Goal: Information Seeking & Learning: Learn about a topic

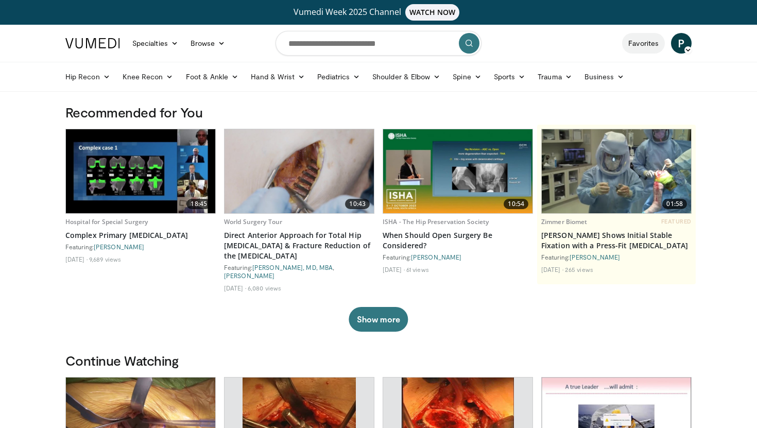
click at [646, 45] on link "Favorites" at bounding box center [643, 43] width 43 height 21
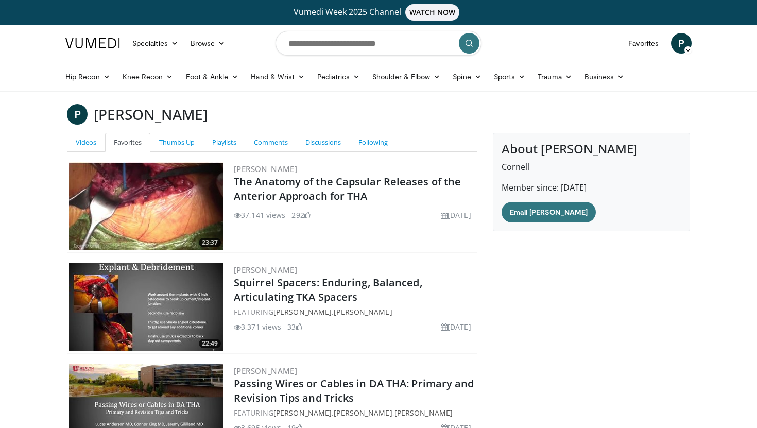
scroll to position [160, 0]
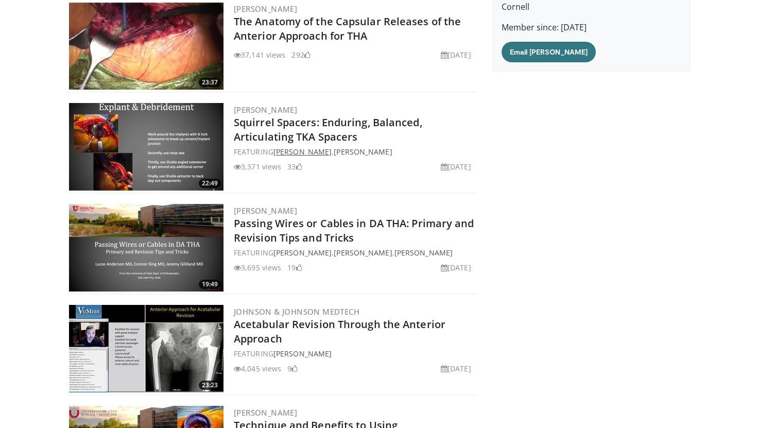
click at [318, 150] on link "[PERSON_NAME]" at bounding box center [302, 152] width 58 height 10
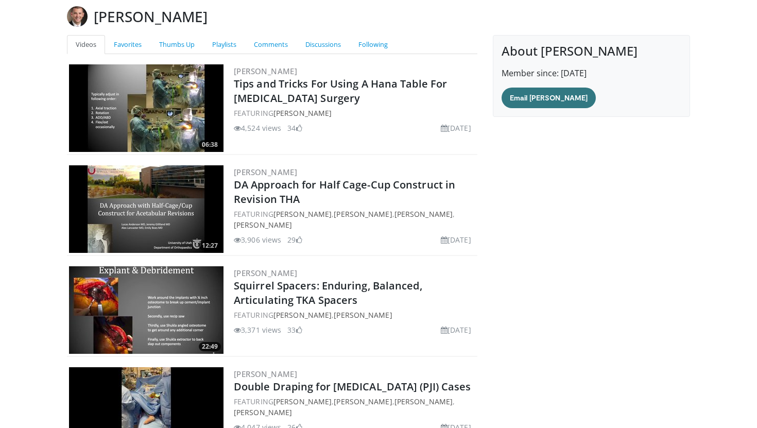
scroll to position [102, 0]
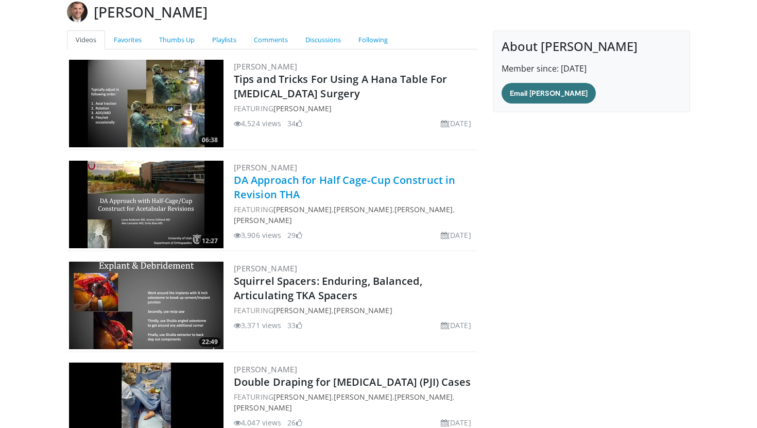
click at [285, 192] on link "DA Approach for Half Cage-Cup Construct in Revision THA" at bounding box center [344, 187] width 221 height 28
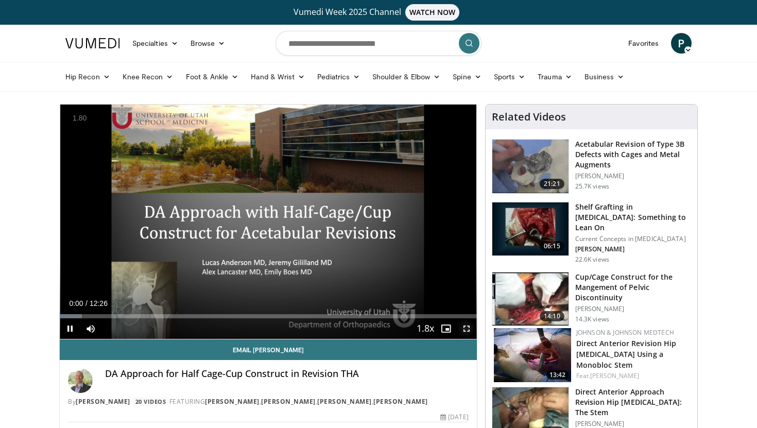
click at [464, 330] on span "Video Player" at bounding box center [466, 328] width 21 height 21
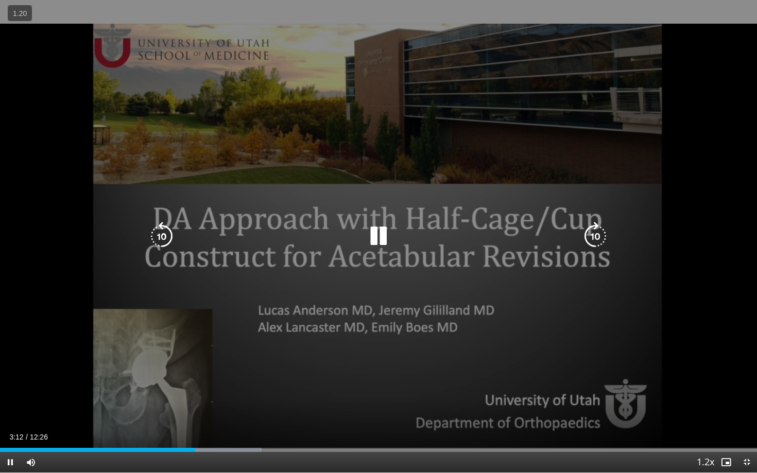
click at [388, 285] on div "10 seconds Tap to unmute" at bounding box center [378, 236] width 757 height 473
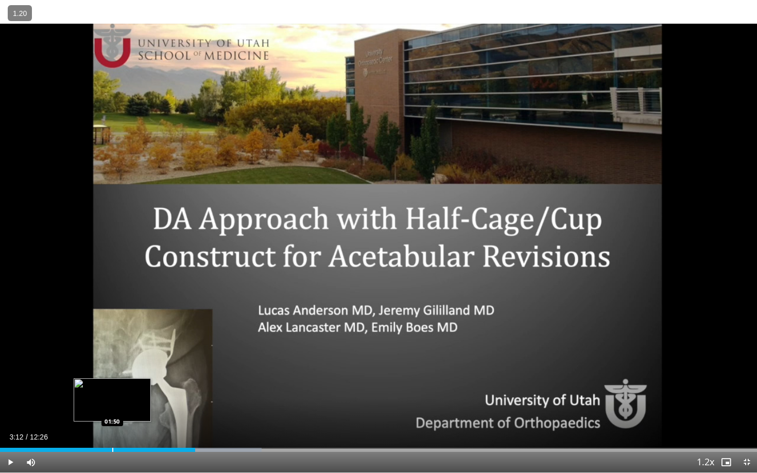
click at [112, 427] on div "Progress Bar" at bounding box center [112, 450] width 1 height 4
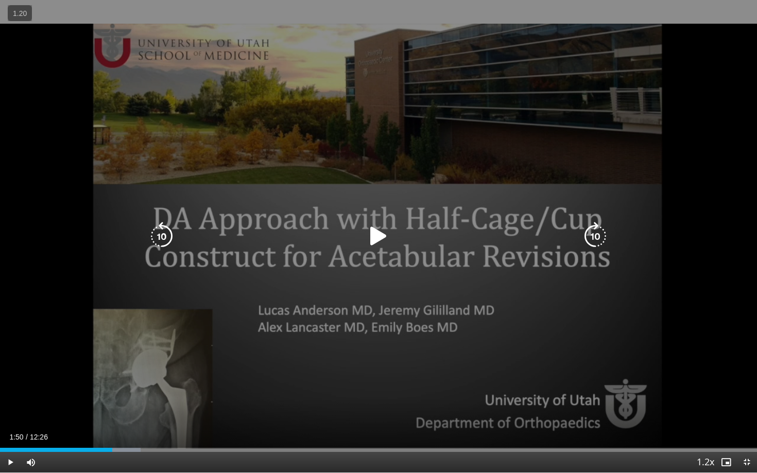
click at [338, 269] on div "10 seconds Tap to unmute" at bounding box center [378, 236] width 757 height 473
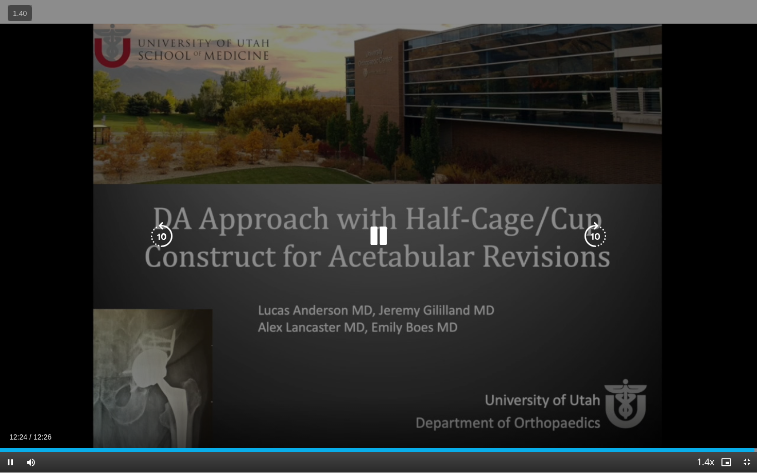
click at [386, 234] on icon "Video Player" at bounding box center [378, 236] width 29 height 29
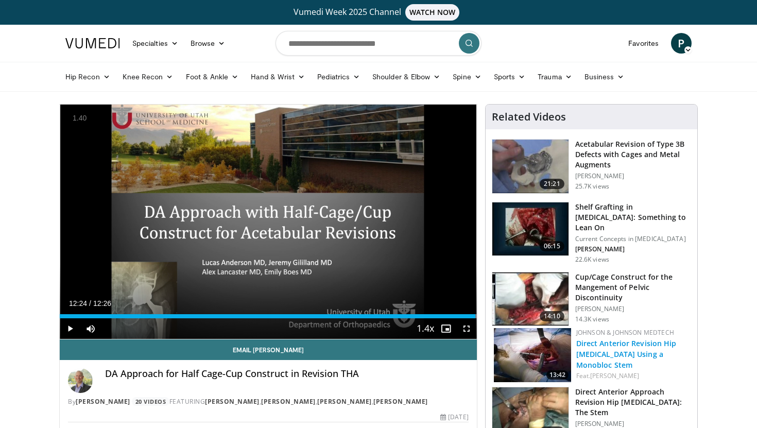
click at [618, 347] on link "Direct Anterior Revision Hip [MEDICAL_DATA] Using a Monobloc Stem" at bounding box center [626, 353] width 100 height 31
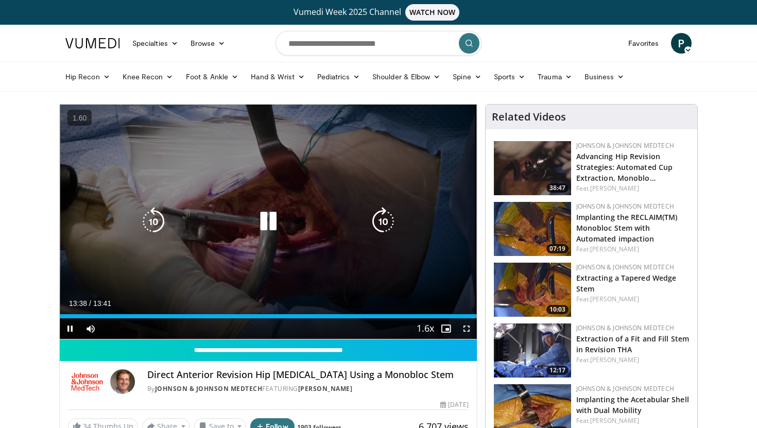
click at [262, 223] on icon "Video Player" at bounding box center [268, 221] width 29 height 29
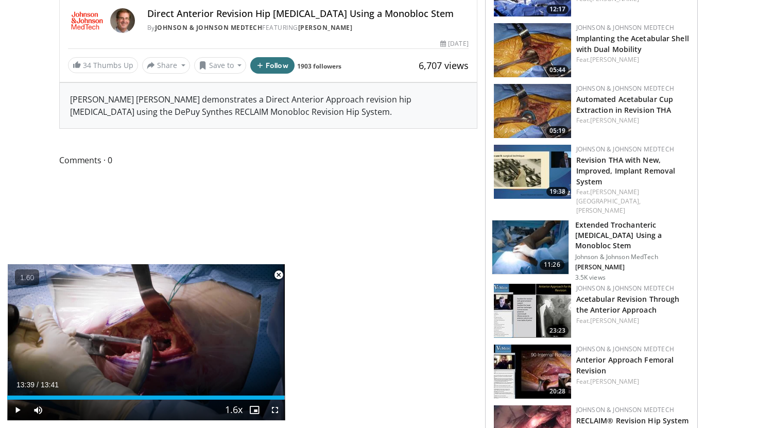
scroll to position [361, 0]
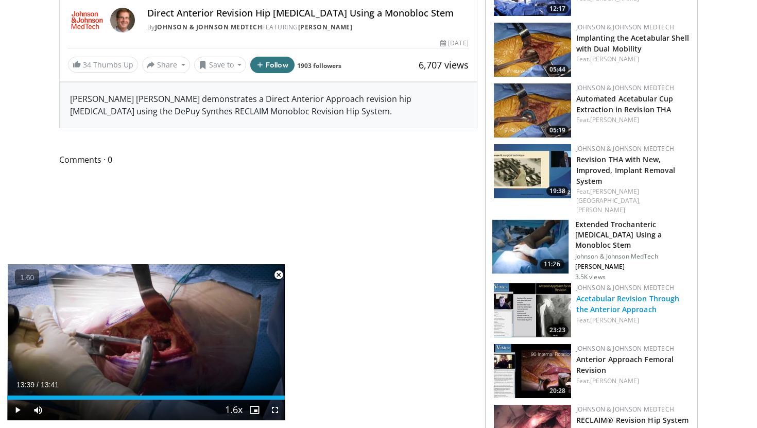
click at [609, 293] on link "Acetabular Revision Through the Anterior Approach" at bounding box center [627, 303] width 103 height 21
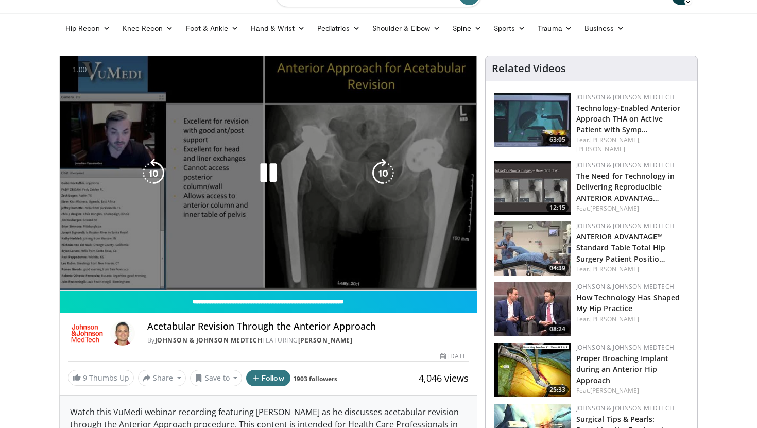
scroll to position [44, 0]
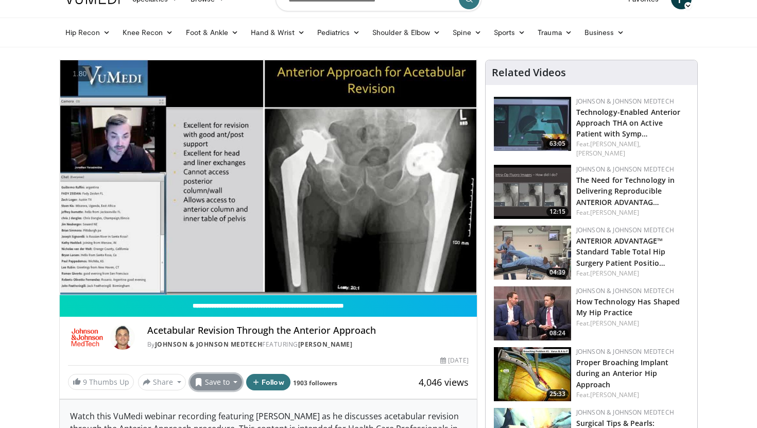
click at [215, 384] on button "Save to" at bounding box center [216, 382] width 53 height 16
click at [354, 412] on div "Watch this VuMedi webinar recording featuring Dr. Yerasimides as he discusses a…" at bounding box center [268, 429] width 417 height 58
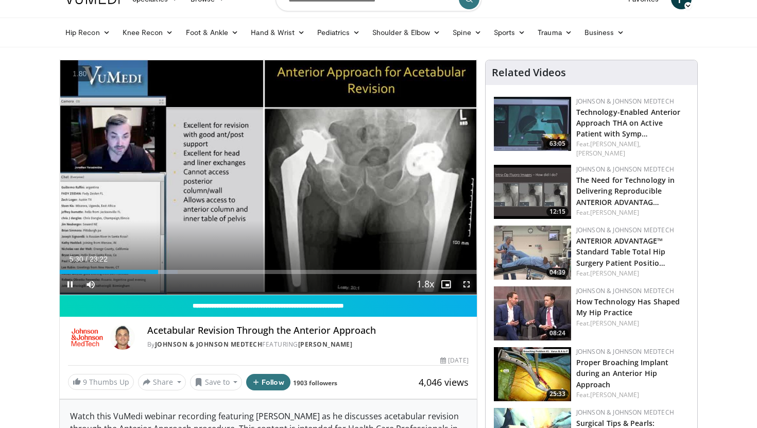
click at [466, 286] on span "Video Player" at bounding box center [466, 284] width 21 height 21
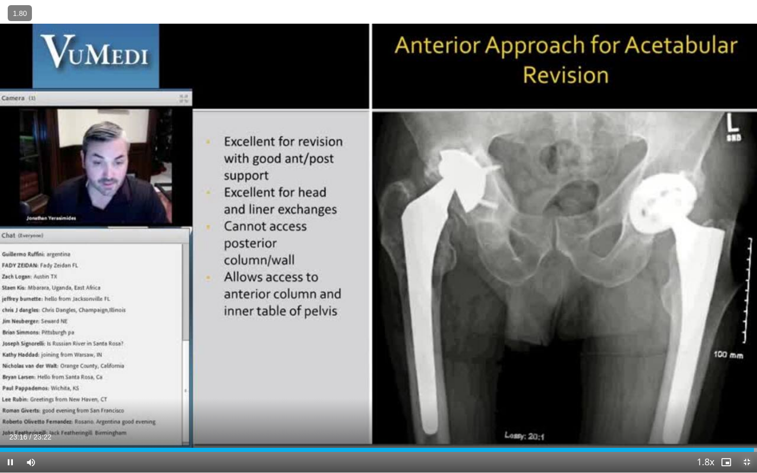
click at [745, 427] on span "Video Player" at bounding box center [746, 462] width 21 height 21
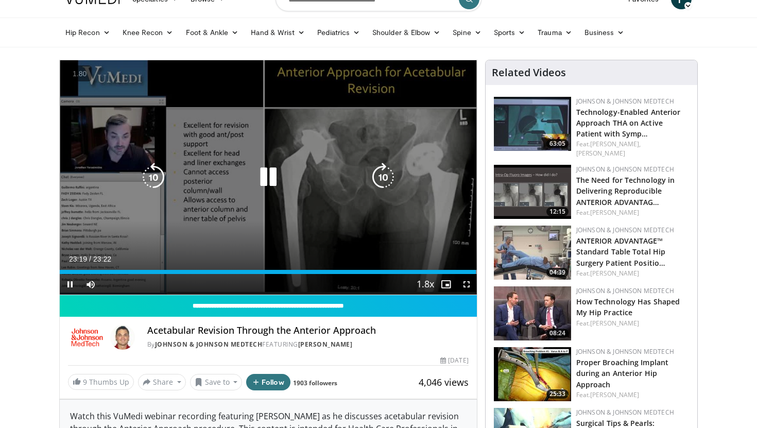
click at [263, 182] on icon "Video Player" at bounding box center [268, 177] width 29 height 29
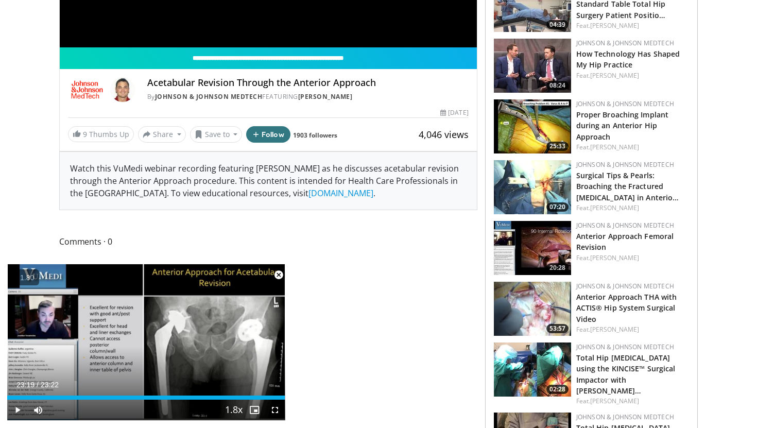
scroll to position [292, 0]
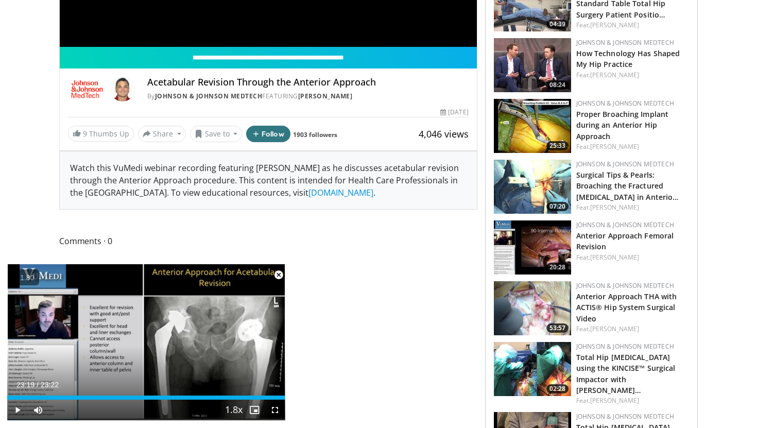
click at [530, 235] on img at bounding box center [532, 247] width 77 height 54
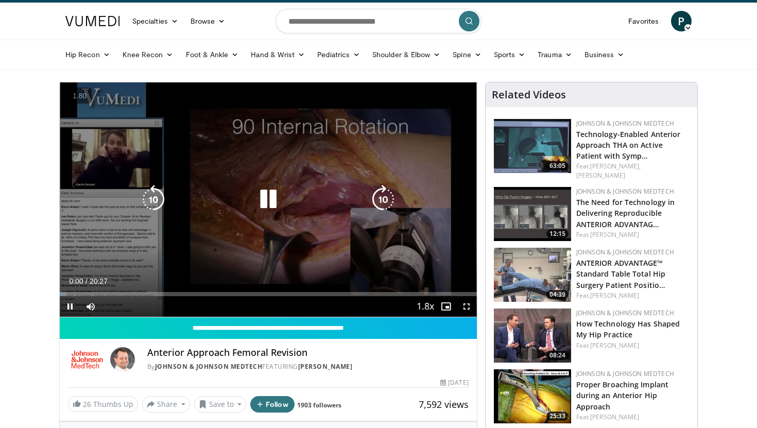
scroll to position [25, 0]
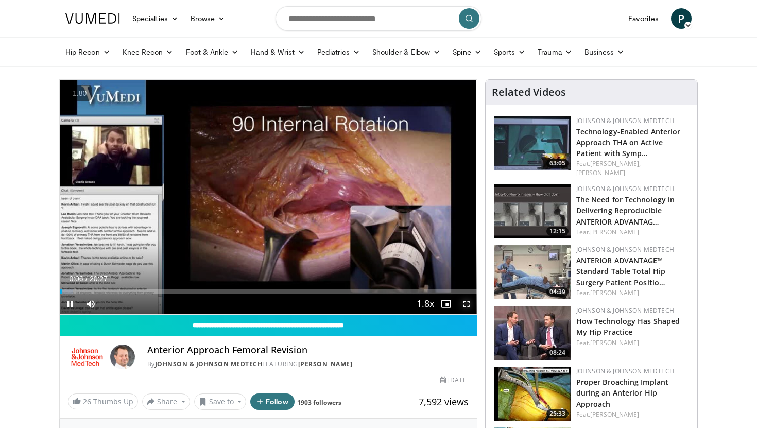
click at [463, 305] on span "Video Player" at bounding box center [466, 303] width 21 height 21
click at [462, 303] on span "Video Player" at bounding box center [466, 303] width 21 height 21
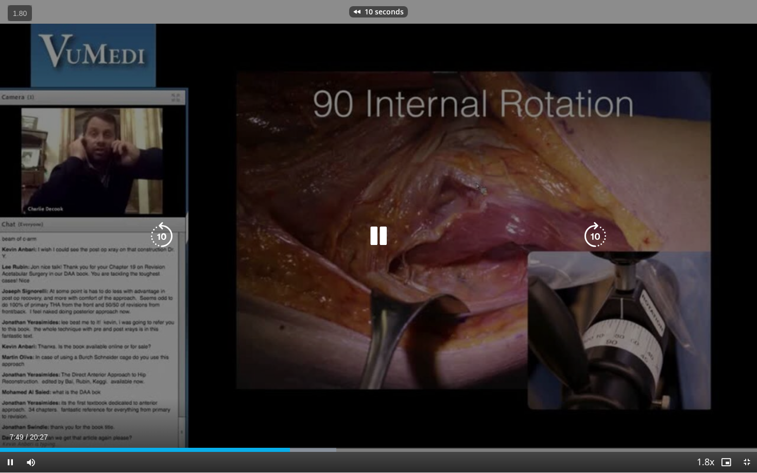
click at [376, 236] on icon "Video Player" at bounding box center [378, 236] width 29 height 29
click at [575, 308] on div "10 seconds Tap to unmute" at bounding box center [378, 236] width 757 height 473
click at [569, 312] on div "10 seconds Tap to unmute" at bounding box center [378, 236] width 757 height 473
click at [381, 257] on div "10 seconds Tap to unmute" at bounding box center [378, 236] width 757 height 473
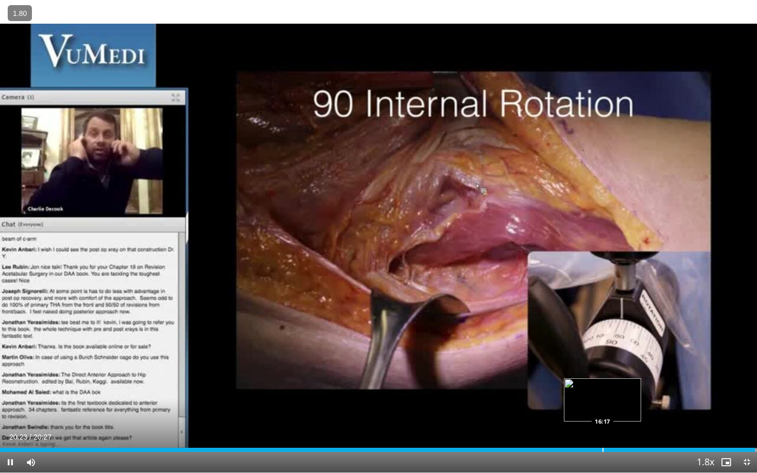
click at [604, 427] on div "Loaded : 100.00% 20:24 16:17" at bounding box center [378, 447] width 757 height 10
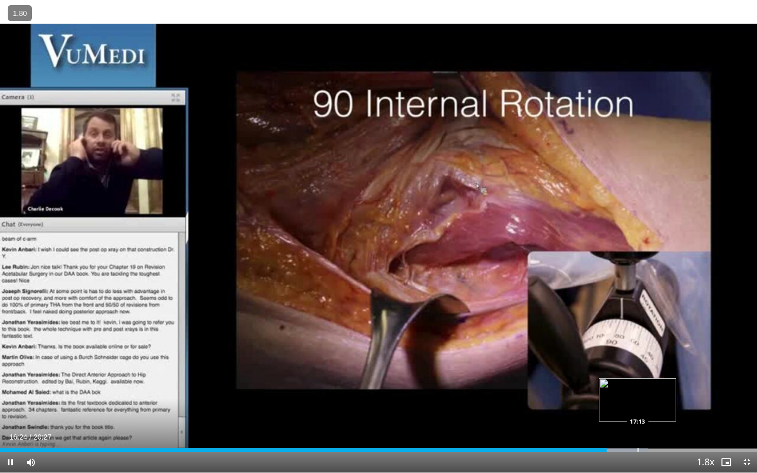
click at [637, 427] on div "Progress Bar" at bounding box center [637, 450] width 1 height 4
click at [646, 427] on div "Progress Bar" at bounding box center [646, 450] width 1 height 4
click at [660, 427] on div "Progress Bar" at bounding box center [660, 450] width 1 height 4
click at [672, 427] on div "Progress Bar" at bounding box center [672, 450] width 1 height 4
click at [745, 427] on span "Video Player" at bounding box center [746, 462] width 21 height 21
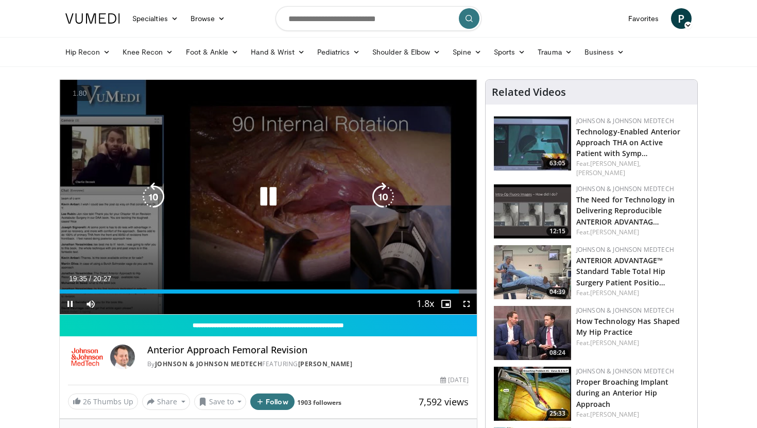
click at [272, 189] on icon "Video Player" at bounding box center [268, 196] width 29 height 29
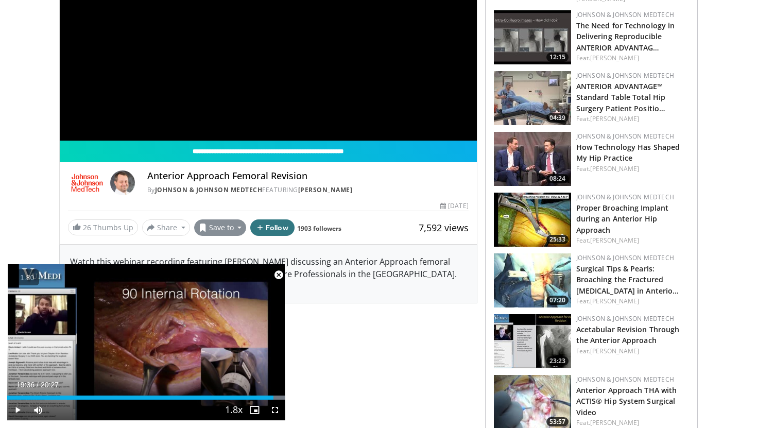
scroll to position [202, 0]
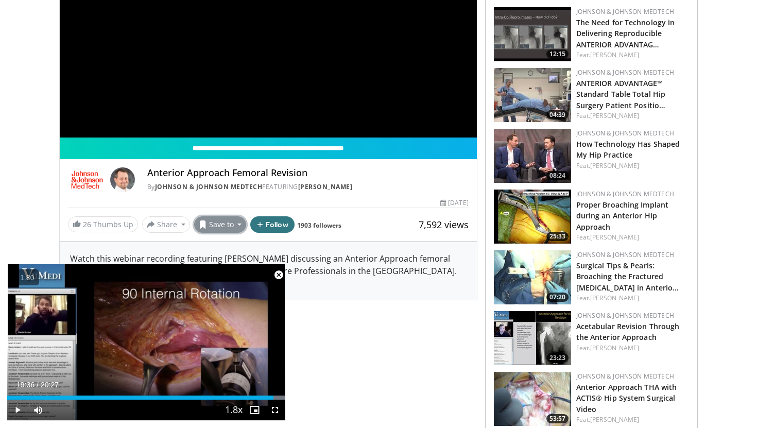
click at [230, 223] on button "Save to" at bounding box center [220, 224] width 53 height 16
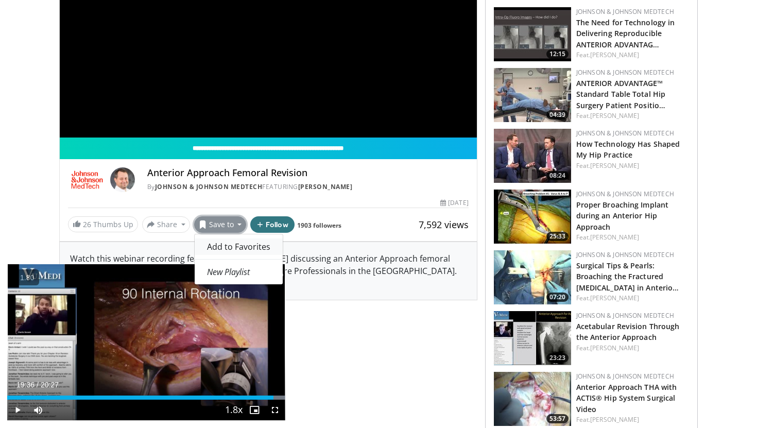
click at [232, 246] on span "Add to Favorites" at bounding box center [238, 246] width 63 height 11
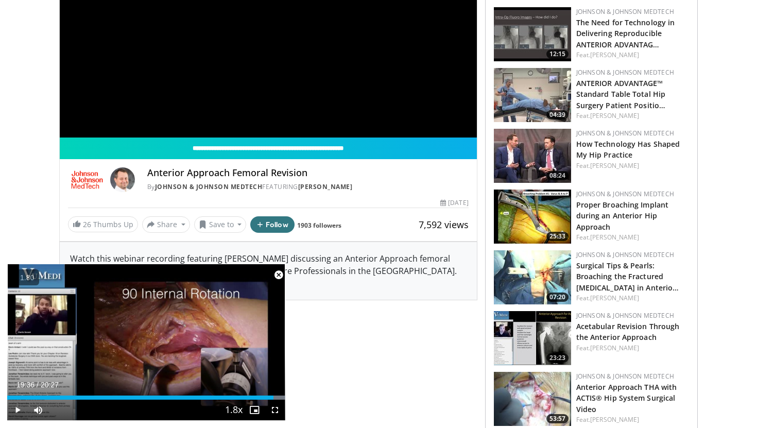
scroll to position [236, 0]
